Goal: Book appointment/travel/reservation

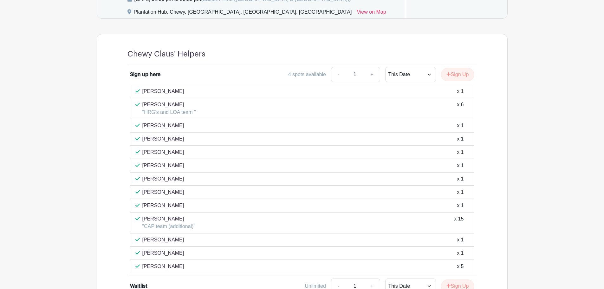
scroll to position [367, 0]
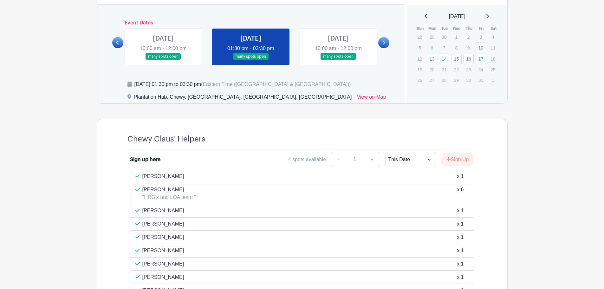
click at [163, 60] on link at bounding box center [163, 60] width 0 height 0
click at [116, 42] on icon at bounding box center [117, 42] width 3 height 5
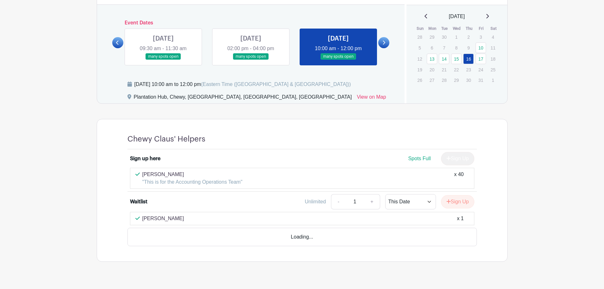
scroll to position [361, 0]
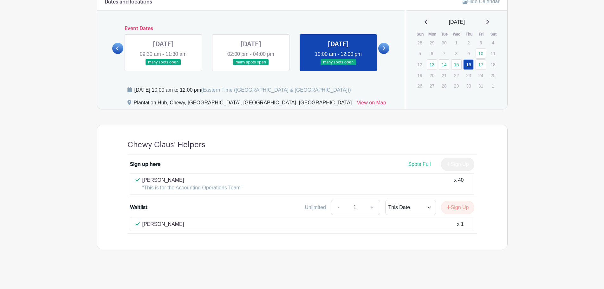
click at [251, 66] on link at bounding box center [251, 66] width 0 height 0
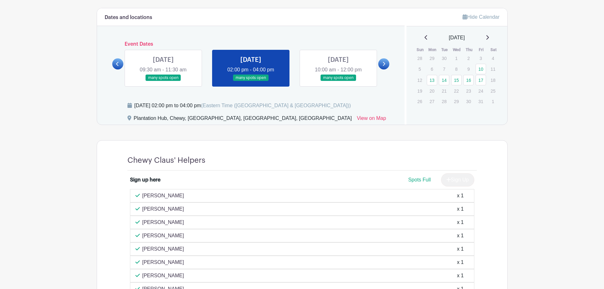
scroll to position [303, 0]
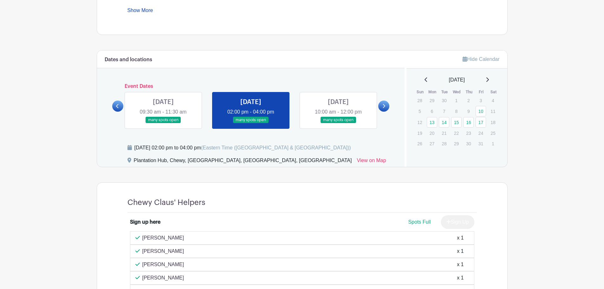
click at [117, 107] on icon at bounding box center [117, 106] width 3 height 4
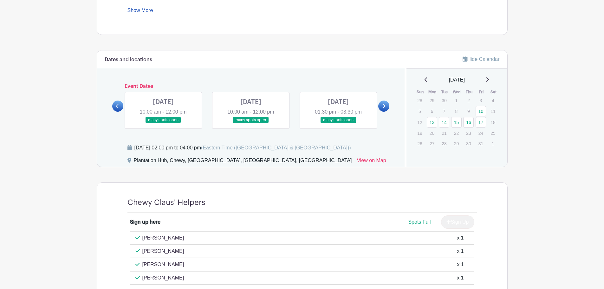
click at [251, 123] on link at bounding box center [251, 123] width 0 height 0
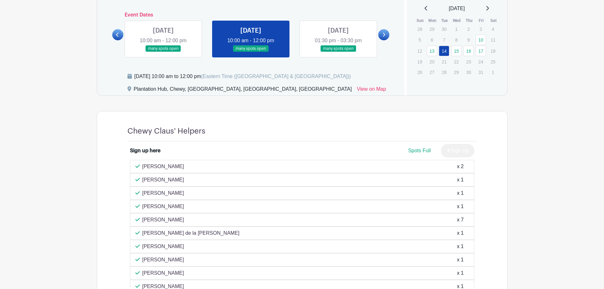
scroll to position [372, 0]
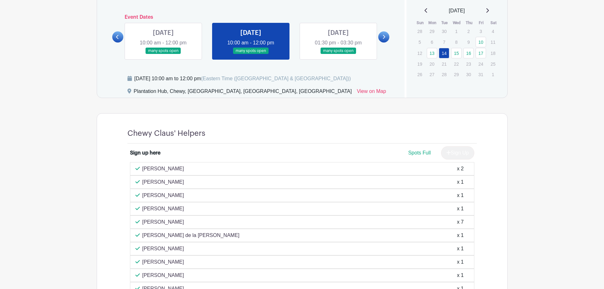
click at [338, 54] on link at bounding box center [338, 54] width 0 height 0
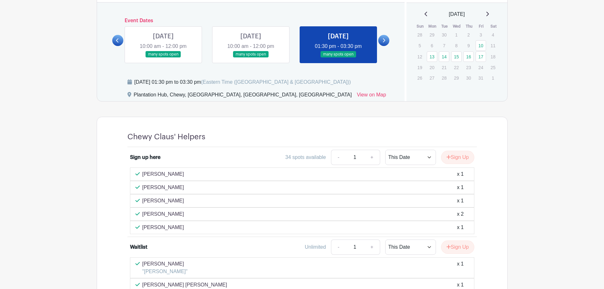
scroll to position [366, 0]
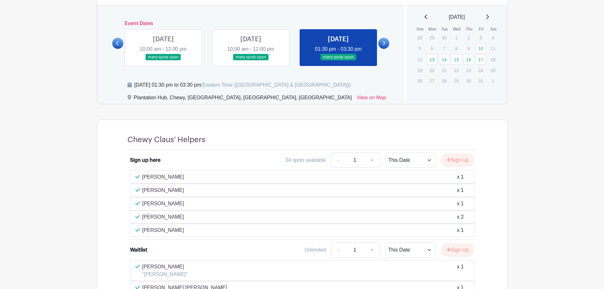
click at [384, 44] on icon at bounding box center [383, 43] width 3 height 5
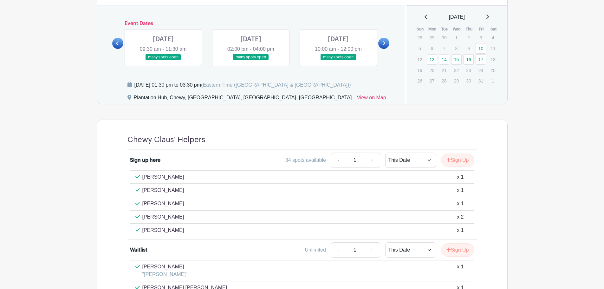
click at [163, 61] on link at bounding box center [163, 61] width 0 height 0
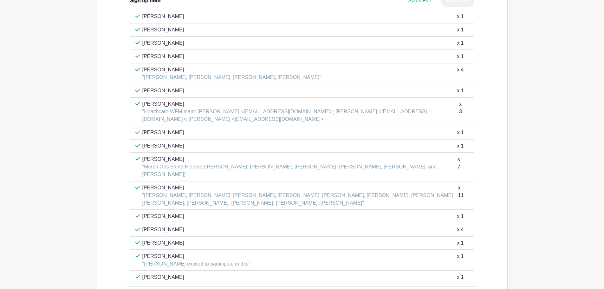
scroll to position [366, 0]
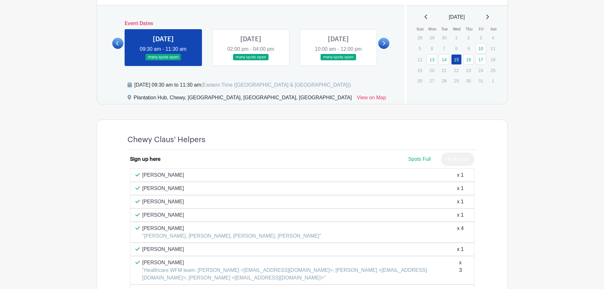
click at [251, 61] on link at bounding box center [251, 61] width 0 height 0
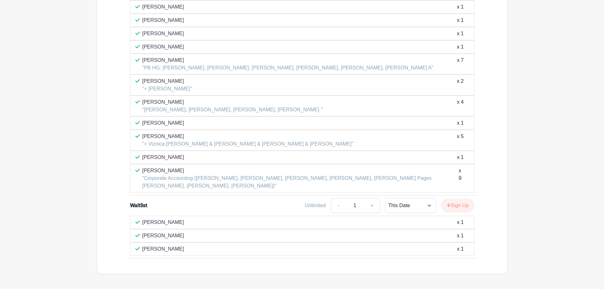
scroll to position [588, 0]
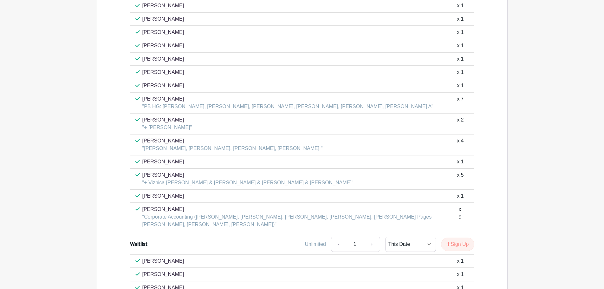
drag, startPoint x: 295, startPoint y: 136, endPoint x: 81, endPoint y: 164, distance: 215.7
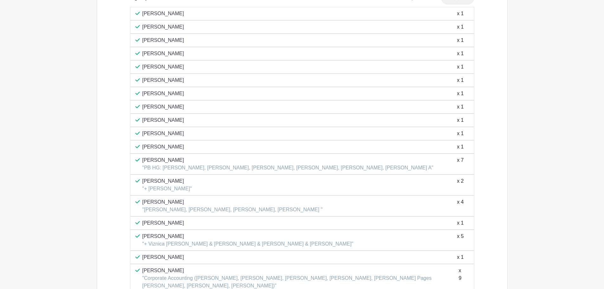
scroll to position [525, 0]
